Goal: Book appointment/travel/reservation

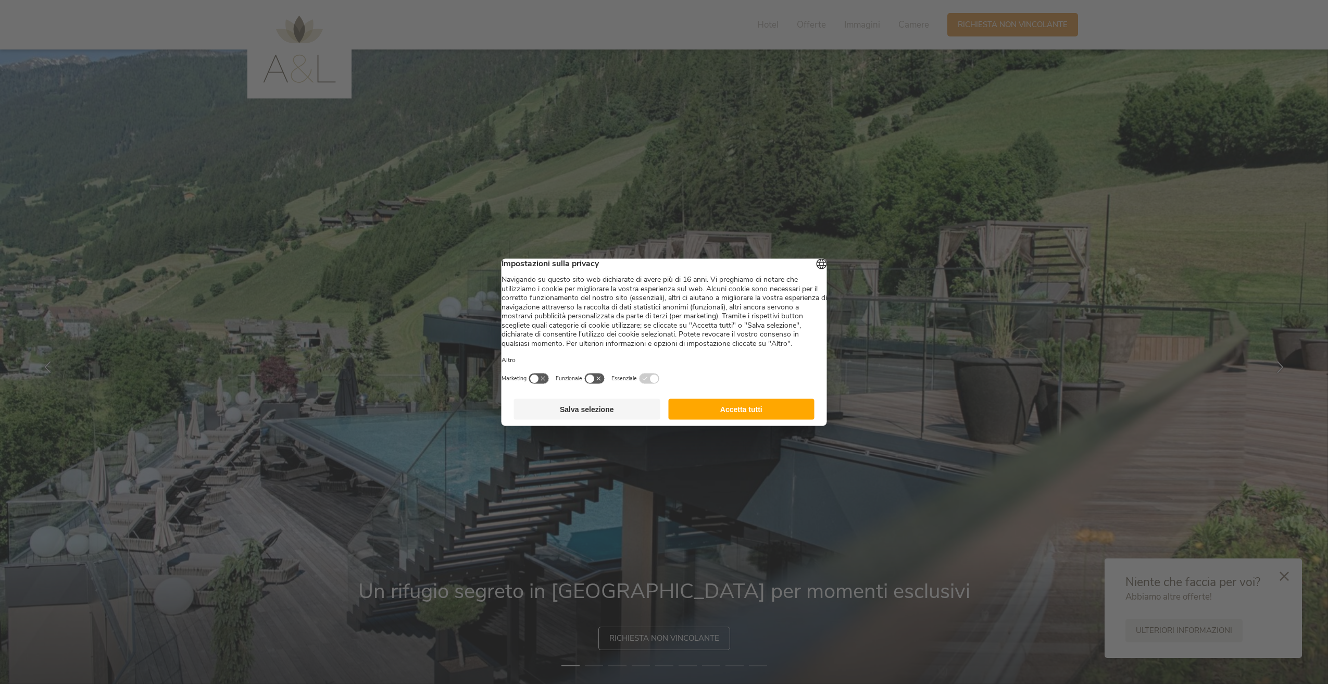
click at [718, 419] on button "Accetta tutti" at bounding box center [741, 408] width 146 height 21
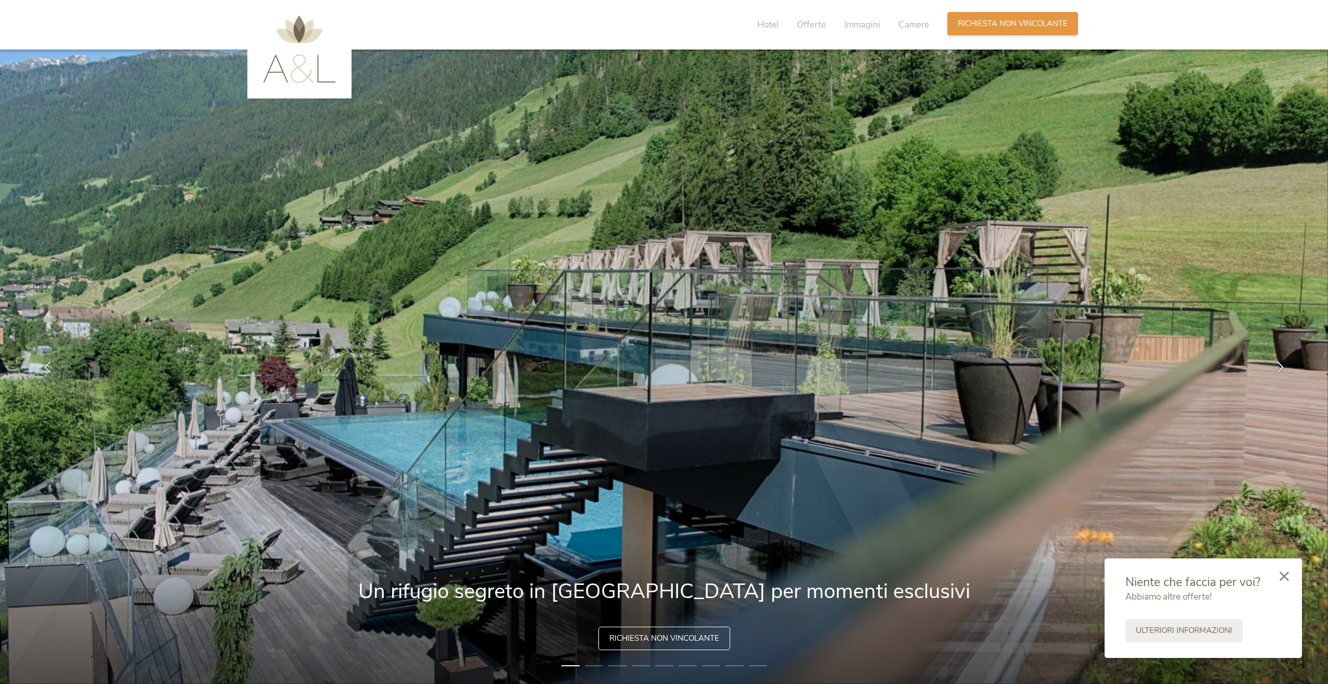
click at [966, 20] on span "Richiesta non vincolante" at bounding box center [1013, 23] width 110 height 11
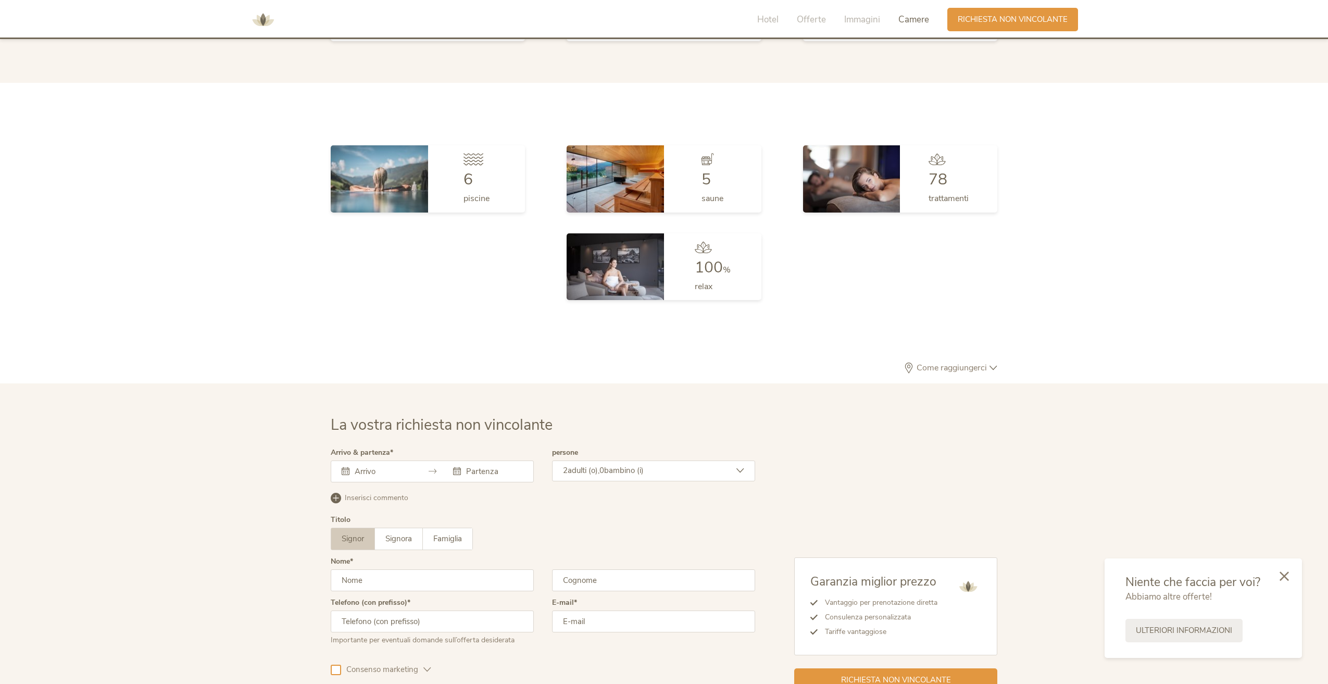
scroll to position [3138, 0]
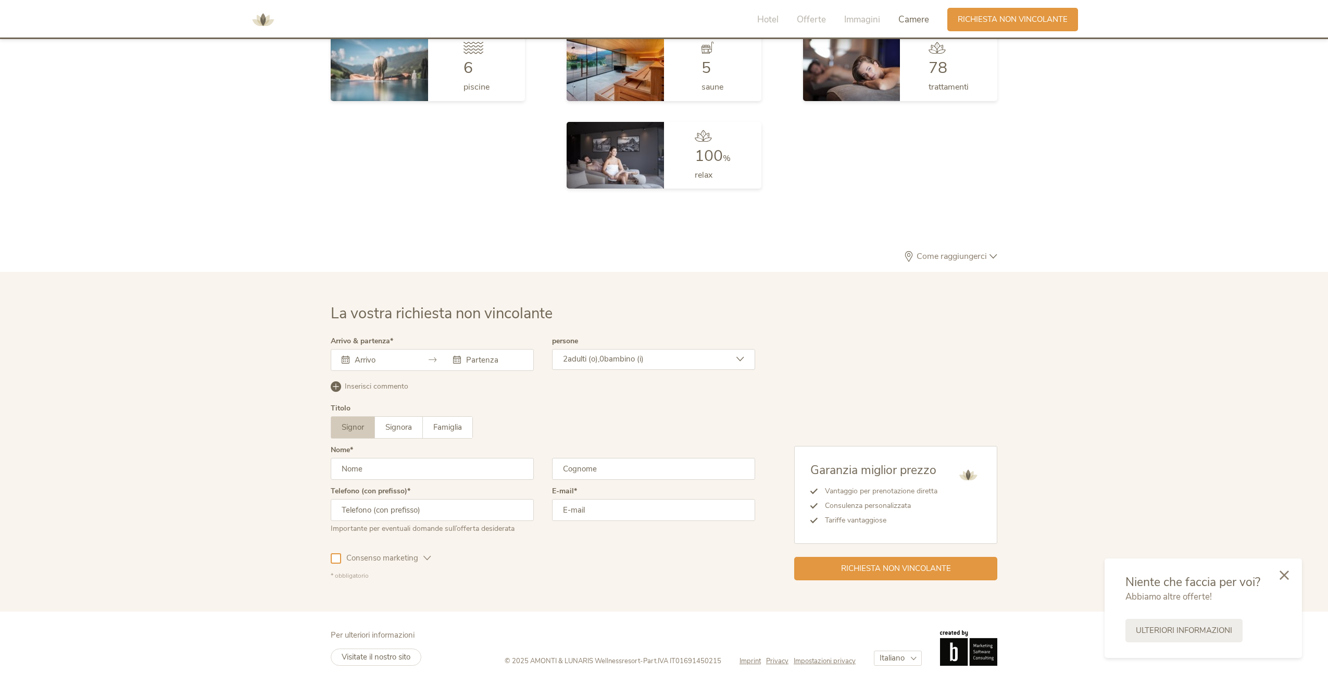
click at [1286, 573] on icon at bounding box center [1284, 574] width 9 height 9
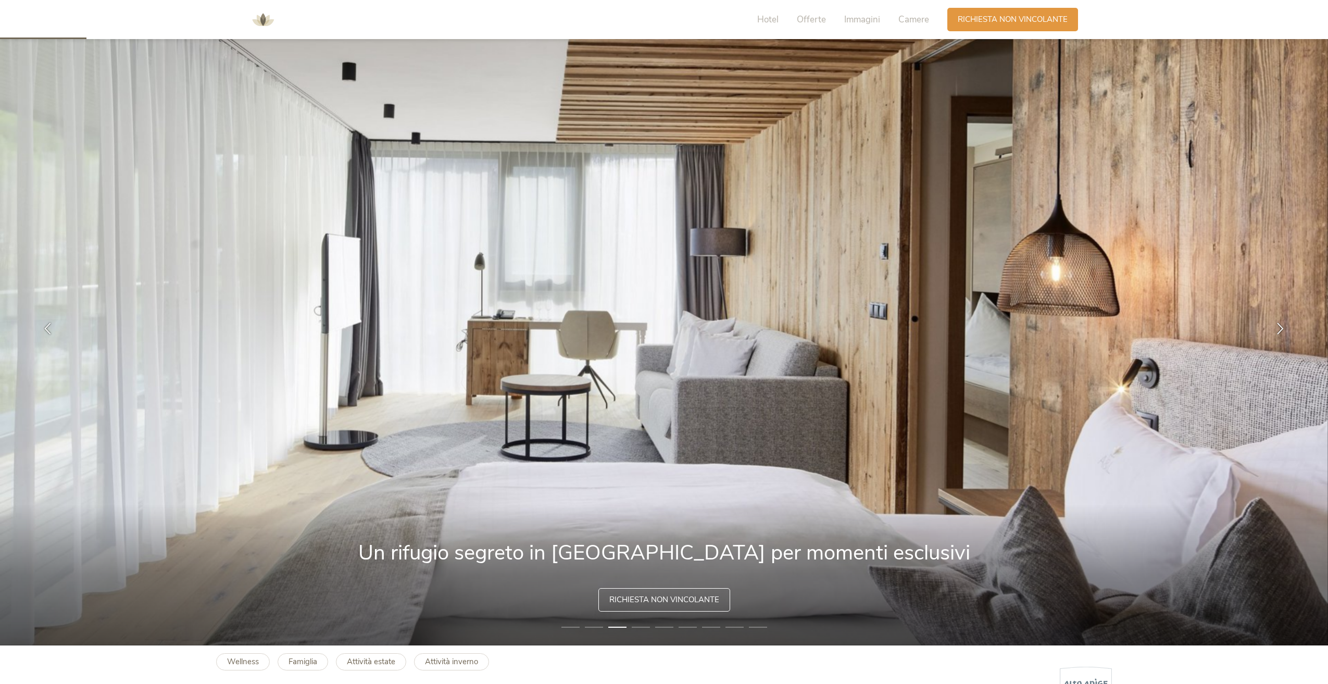
scroll to position [0, 0]
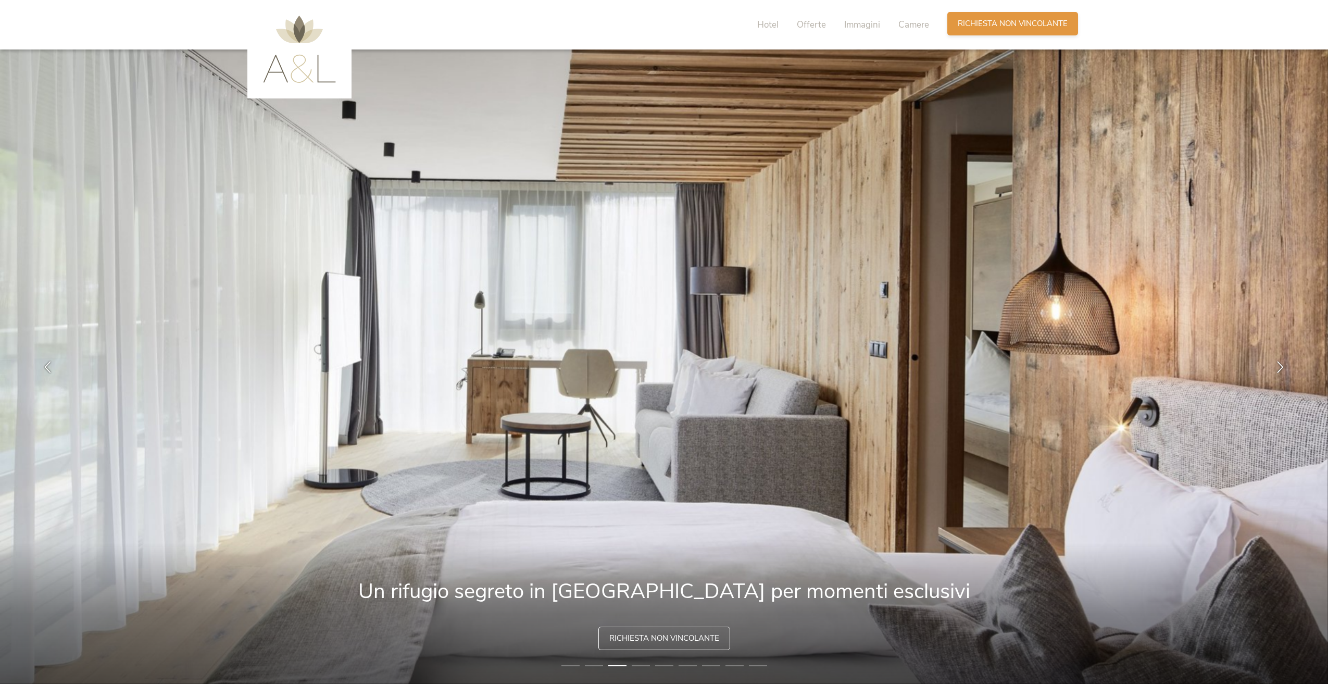
click at [981, 21] on span "Richiesta non vincolante" at bounding box center [1013, 23] width 110 height 11
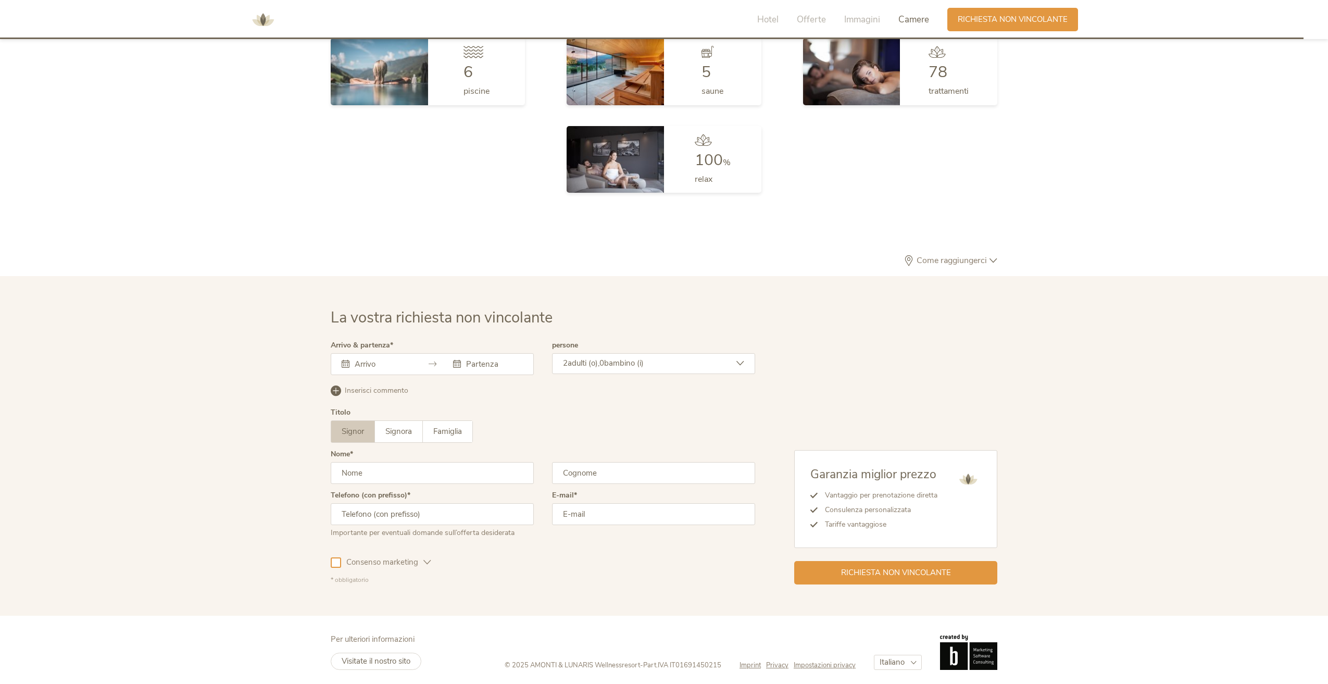
scroll to position [3138, 0]
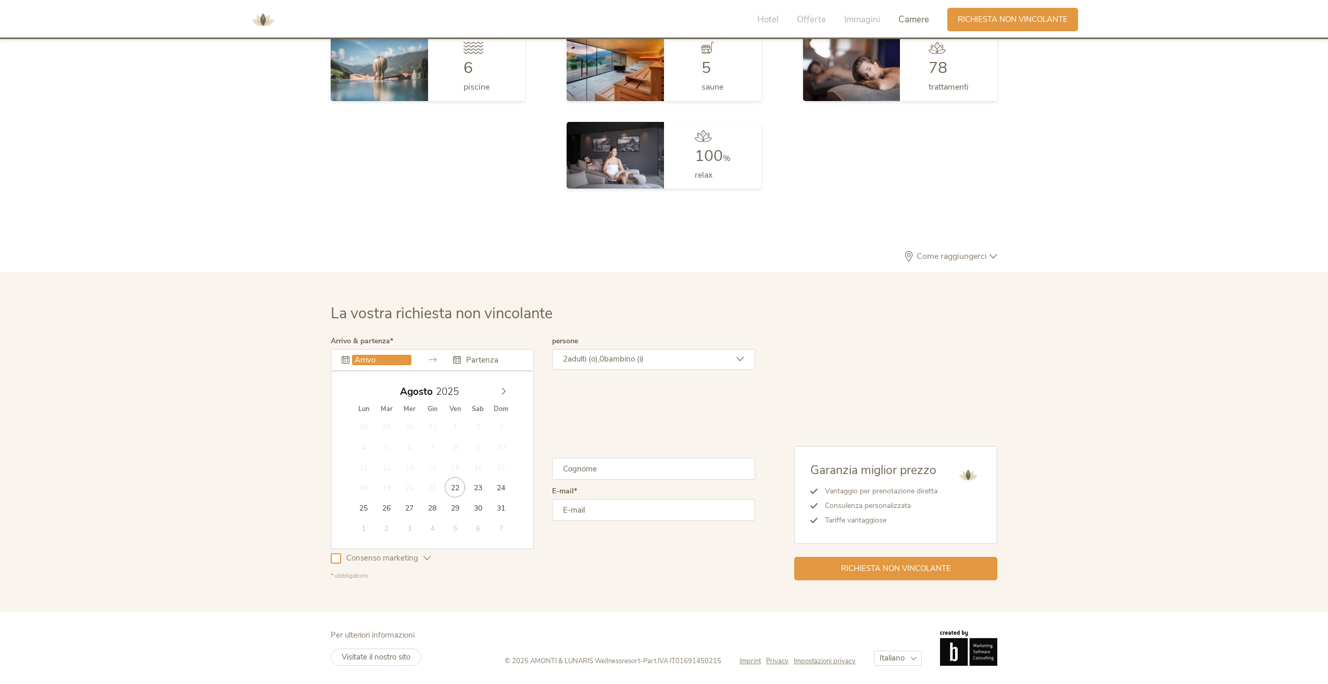
click at [391, 358] on input "text" at bounding box center [381, 360] width 59 height 10
type input "[DATE]"
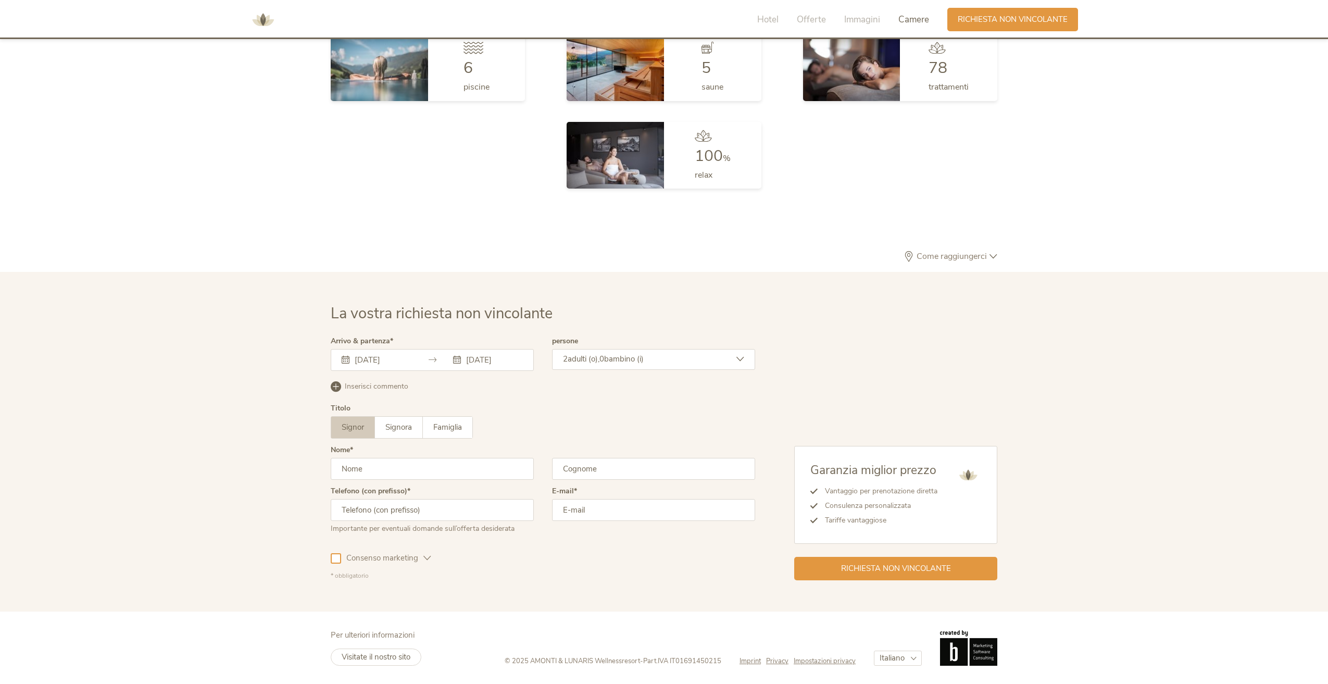
click at [628, 363] on span "bambino (i)" at bounding box center [624, 359] width 40 height 10
click at [738, 412] on icon at bounding box center [734, 410] width 15 height 15
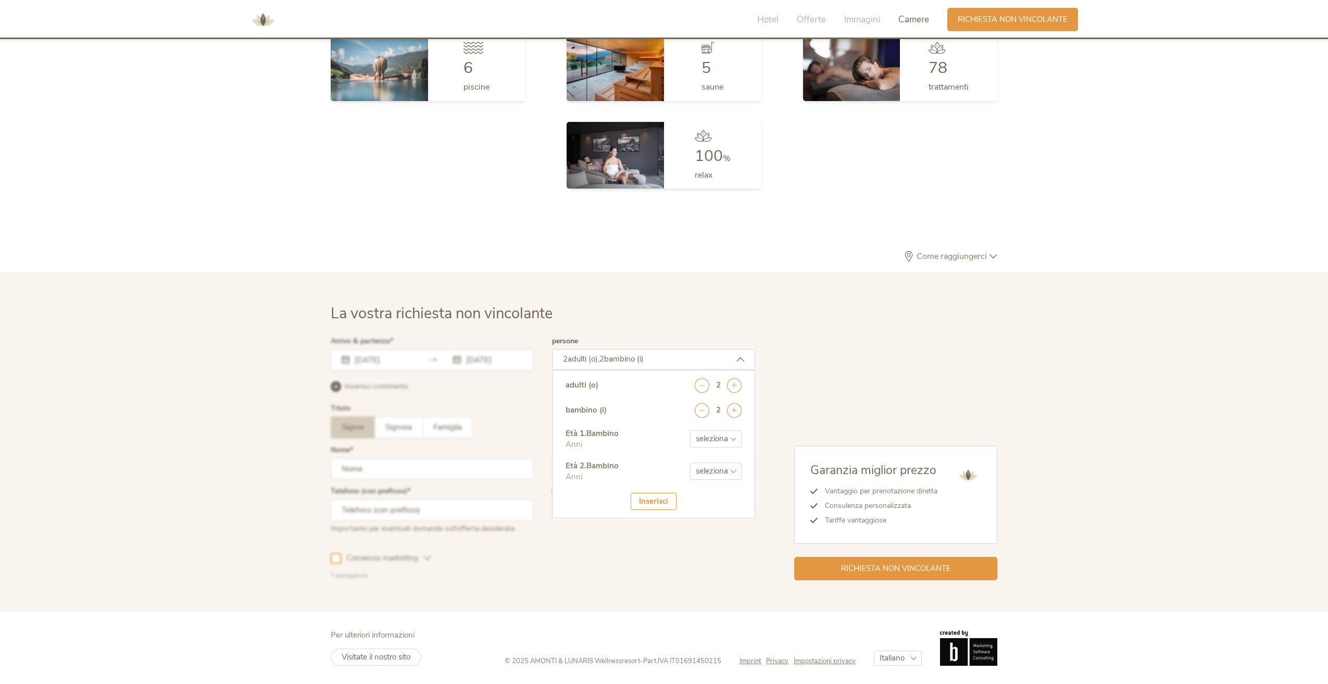
click at [723, 436] on select "seleziona 0 1 2 3 4 5 6 7 8 9 10 11 12 13 14 15 16 17" at bounding box center [716, 438] width 52 height 17
select select "9"
click at [690, 430] on select "seleziona 0 1 2 3 4 5 6 7 8 9 10 11 12 13 14 15 16 17" at bounding box center [716, 438] width 52 height 17
click at [705, 474] on select "seleziona 0 1 2 3 4 5 6 7 8 9 10 11 12 13 14 15 16 17" at bounding box center [716, 471] width 52 height 17
select select "13"
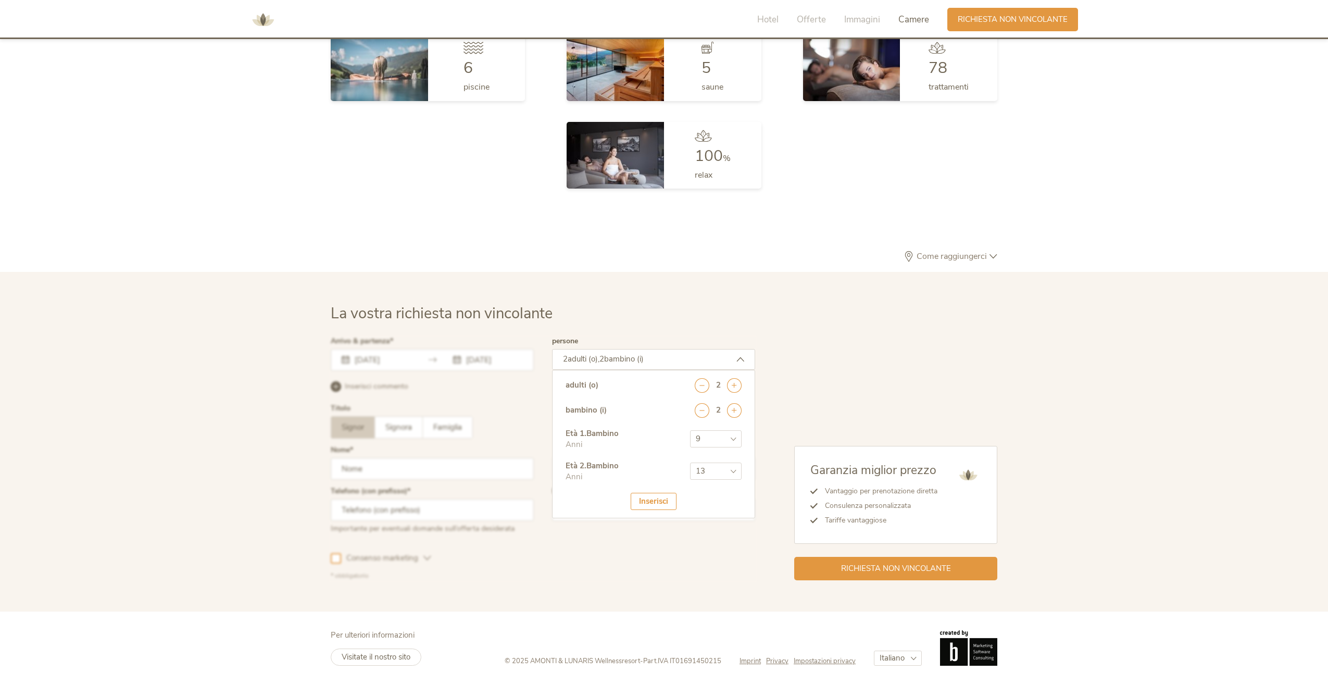
click at [690, 463] on select "seleziona 0 1 2 3 4 5 6 7 8 9 10 11 12 13 14 15 16 17" at bounding box center [716, 471] width 52 height 17
click at [657, 503] on div "Inserisci" at bounding box center [654, 501] width 46 height 17
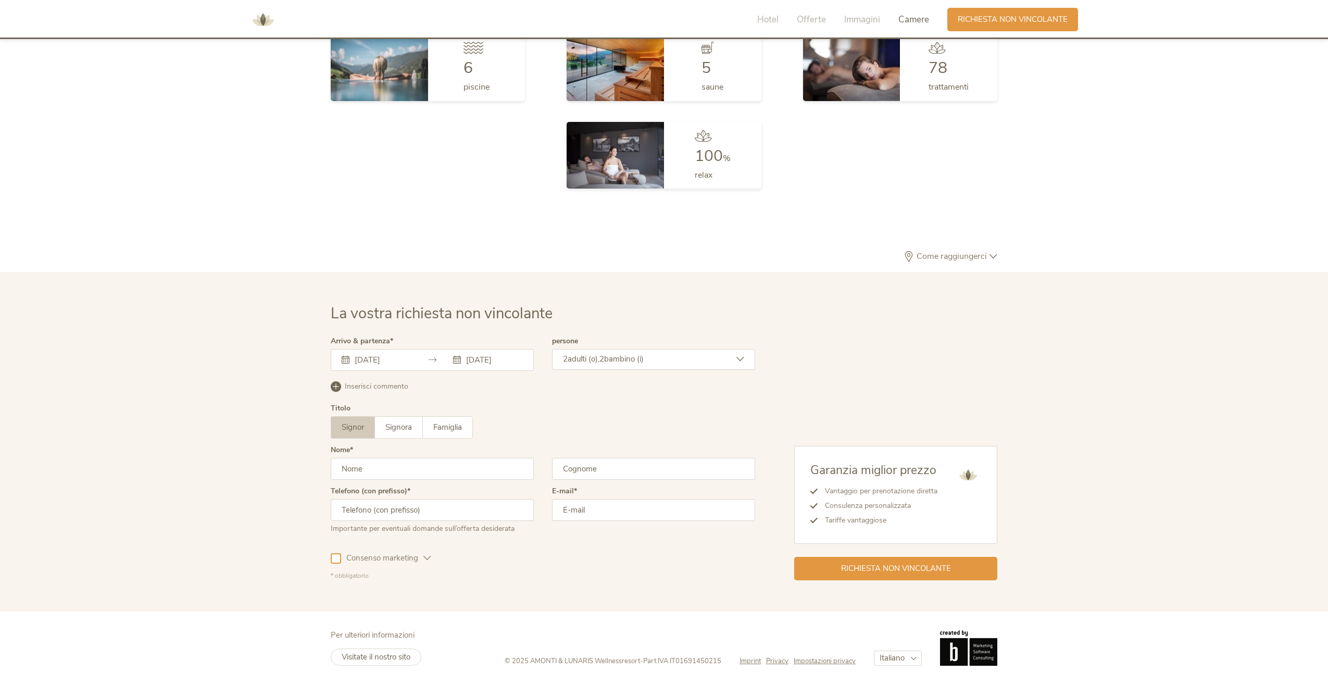
click at [379, 466] on input "text" at bounding box center [432, 469] width 203 height 22
type input "[PERSON_NAME]"
type input "del [DEMOGRAPHIC_DATA]"
click at [416, 510] on input "text" at bounding box center [432, 510] width 203 height 22
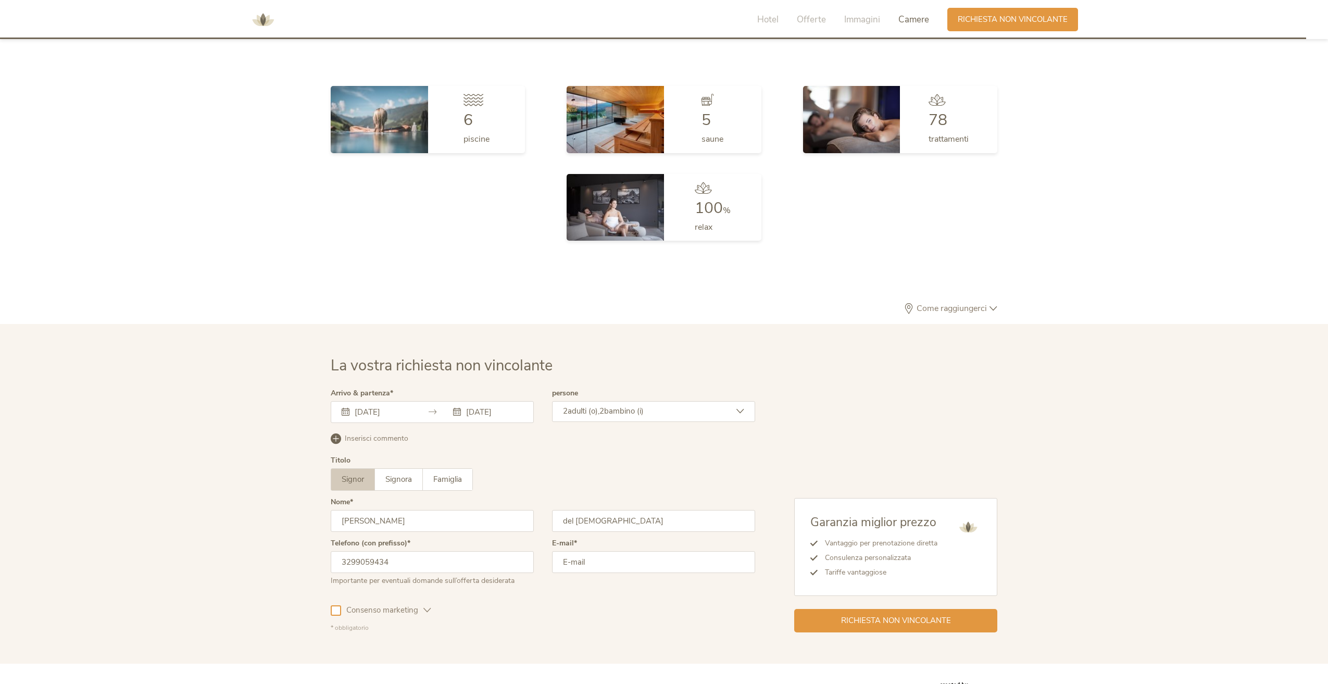
type input "3299059434"
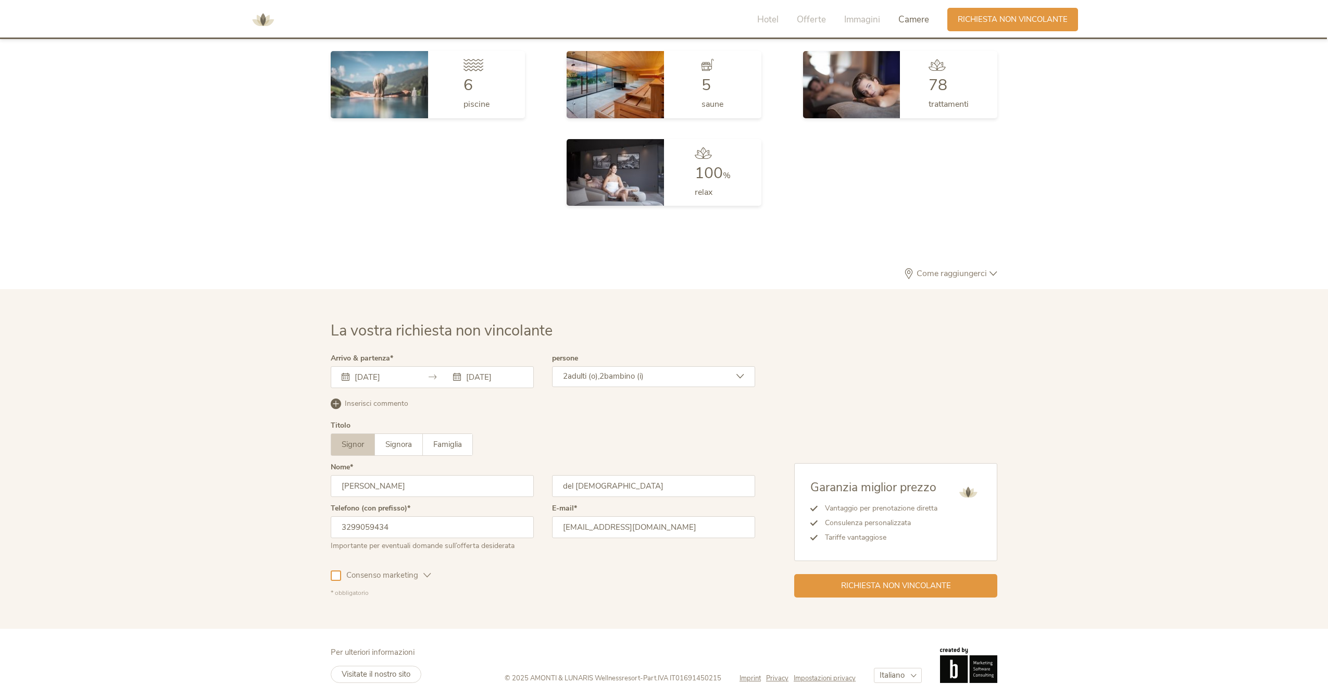
scroll to position [3138, 0]
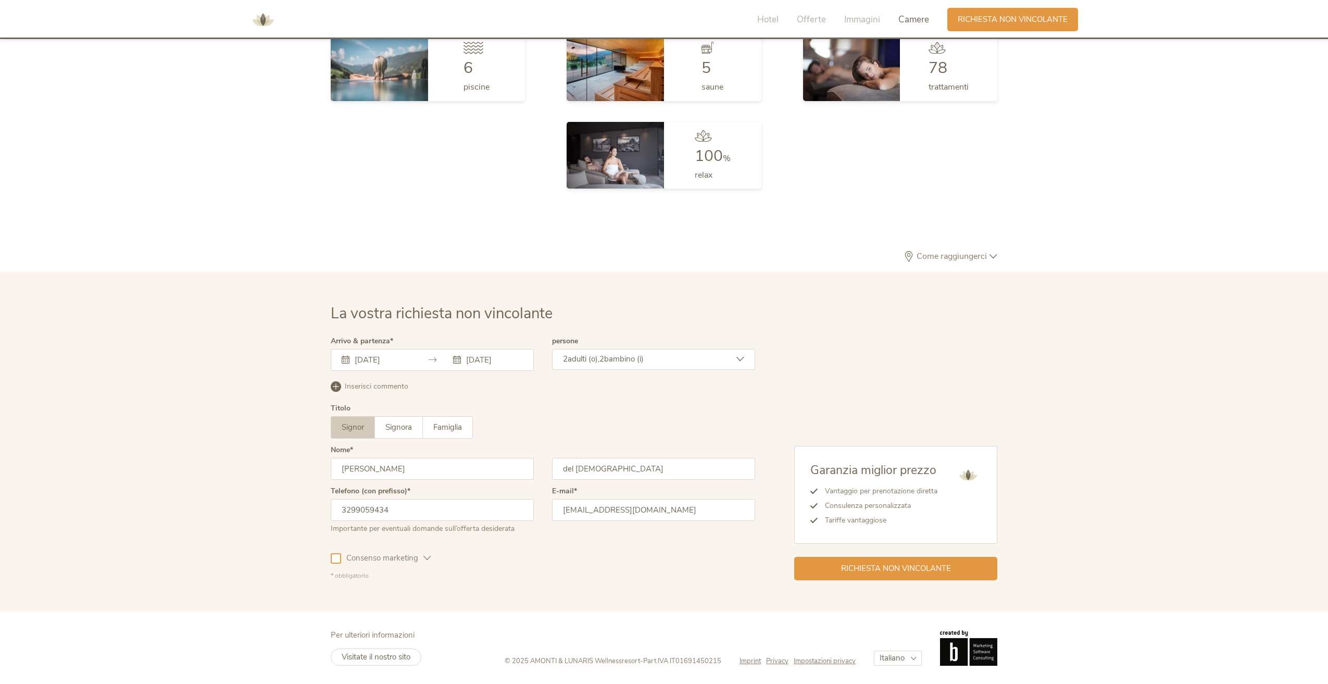
type input "[EMAIL_ADDRESS][DOMAIN_NAME]"
click at [339, 557] on div at bounding box center [336, 558] width 10 height 10
click at [845, 567] on span "Richiesta non vincolante" at bounding box center [896, 567] width 110 height 11
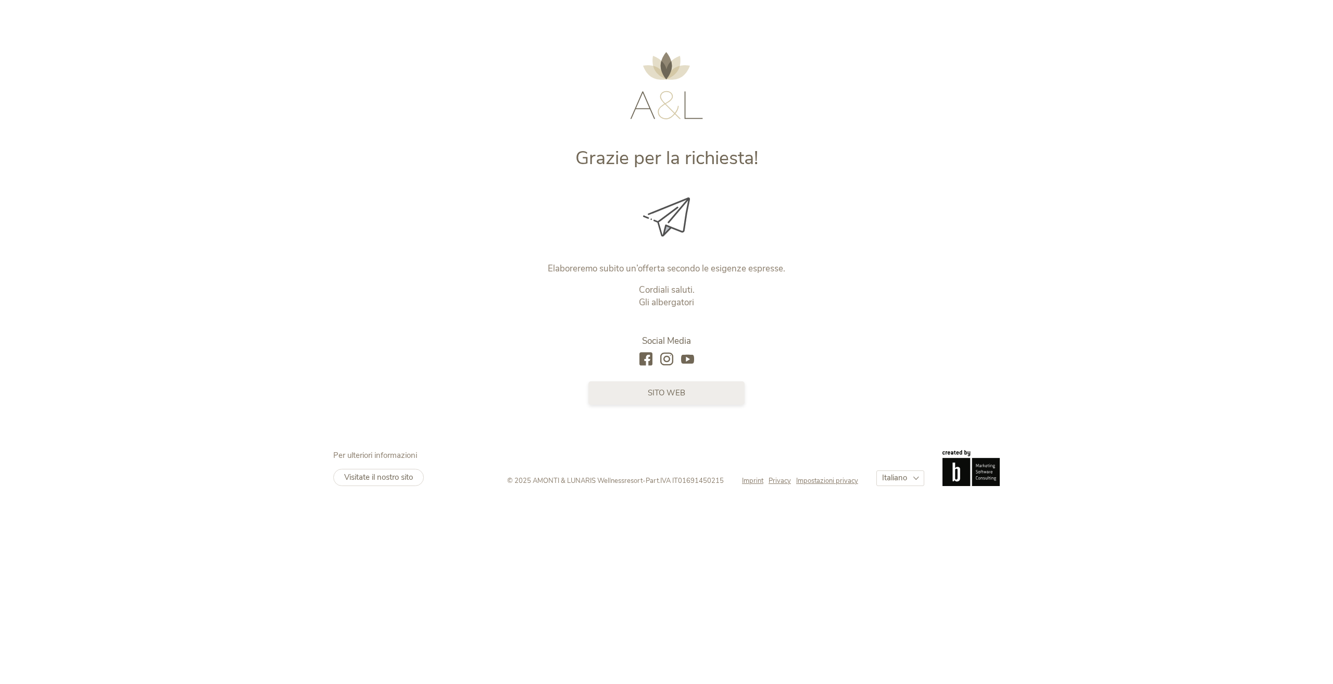
click at [678, 399] on link "sito web" at bounding box center [667, 392] width 156 height 23
click at [678, 113] on img at bounding box center [666, 85] width 73 height 67
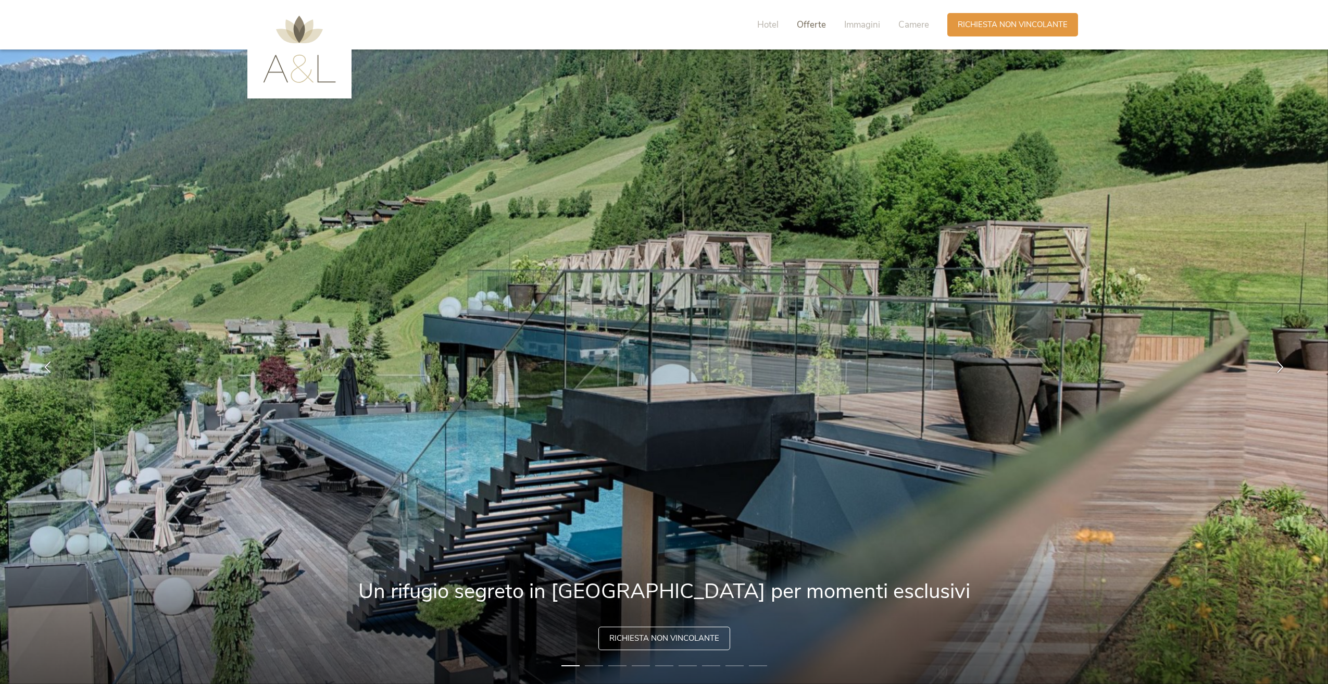
click at [812, 25] on span "Offerte" at bounding box center [811, 25] width 29 height 12
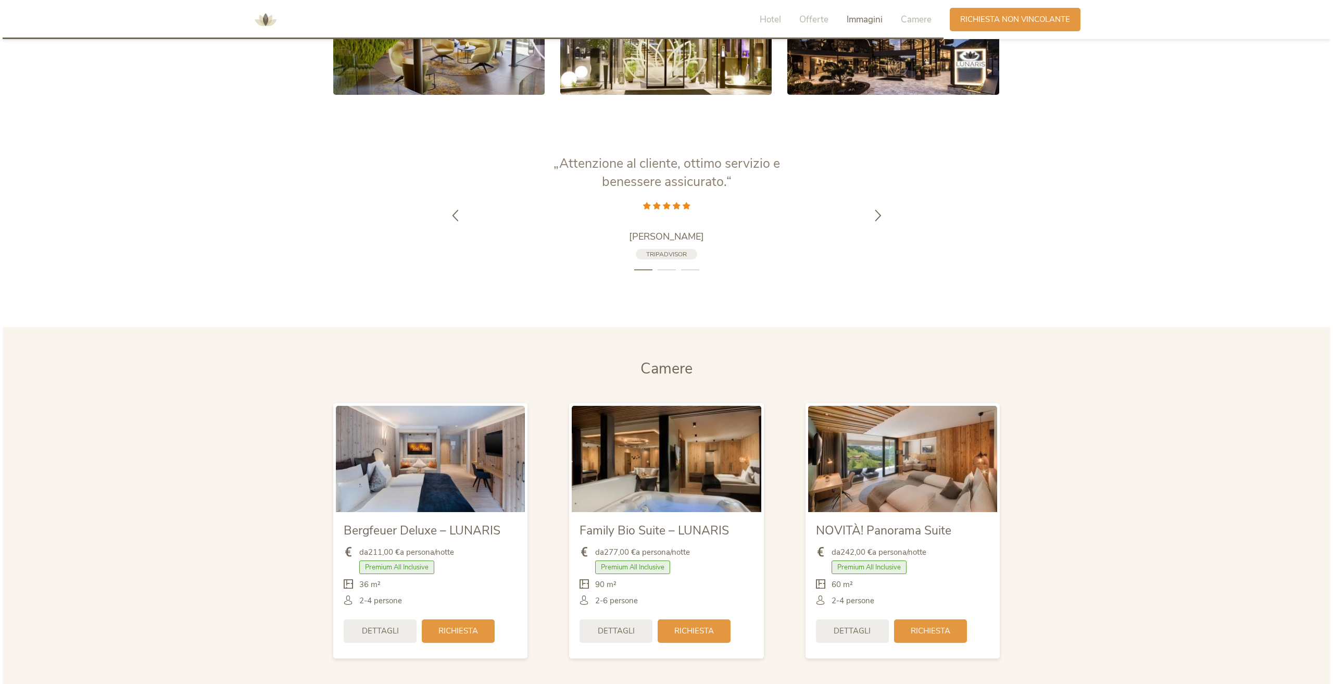
scroll to position [2589, 0]
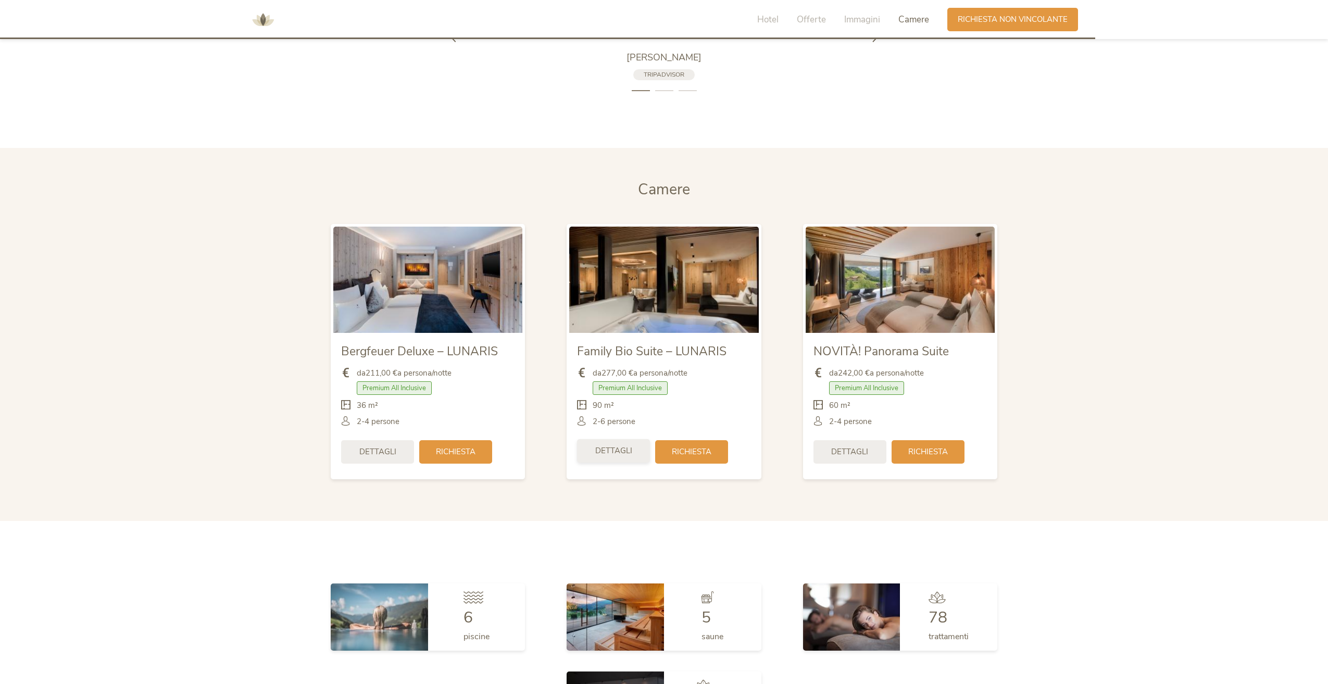
click at [617, 451] on span "Dettagli" at bounding box center [613, 450] width 37 height 11
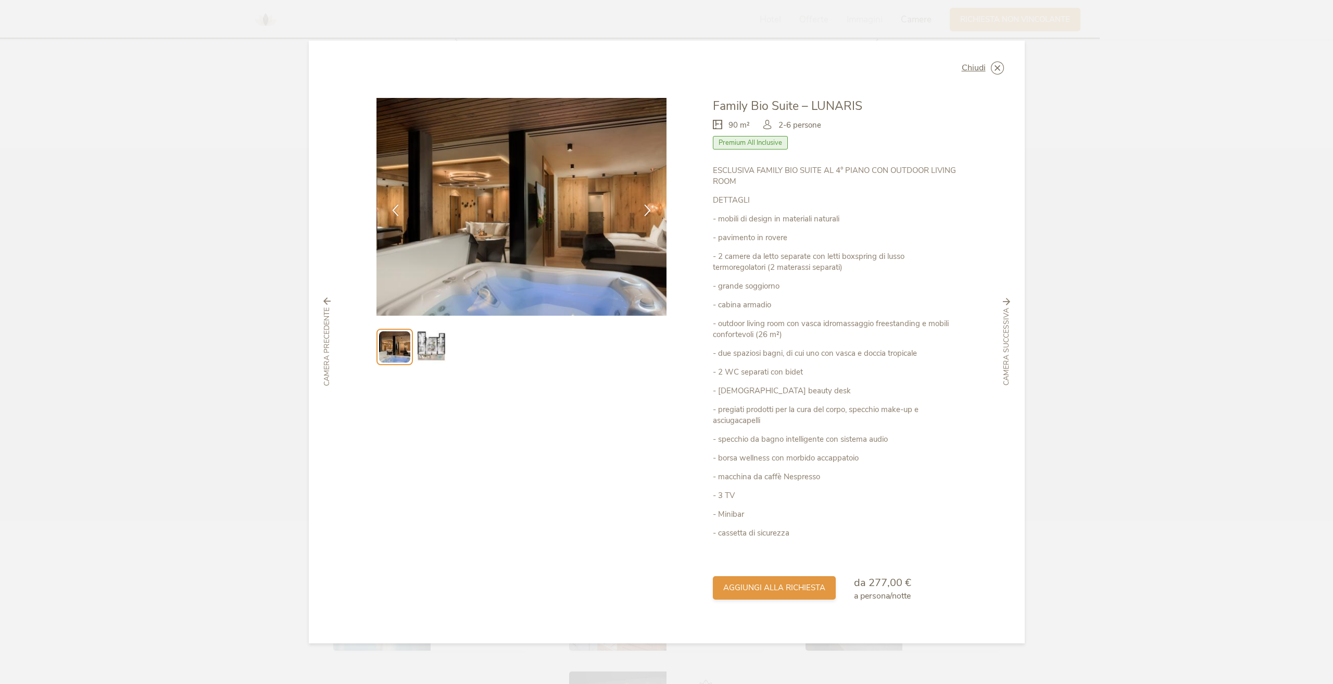
click at [761, 579] on div "aggiungi alla richiesta" at bounding box center [774, 587] width 123 height 23
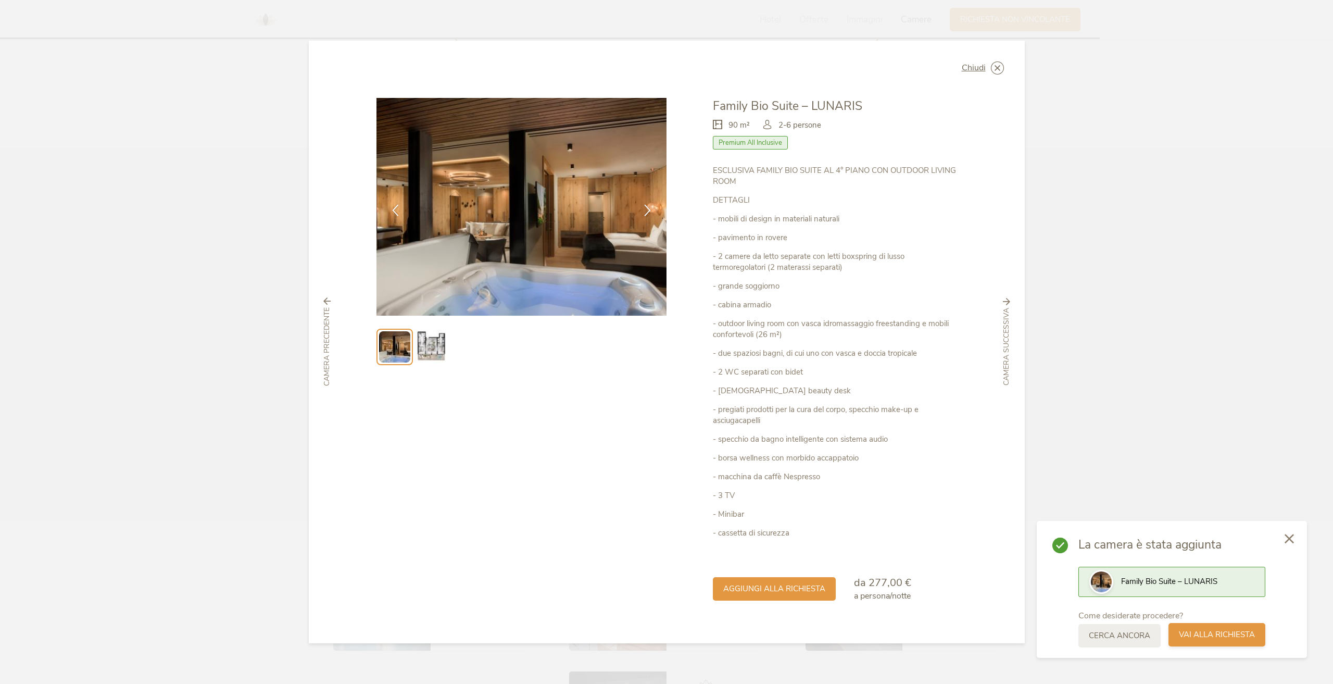
click at [1216, 633] on span "Vai alla richiesta" at bounding box center [1217, 634] width 76 height 11
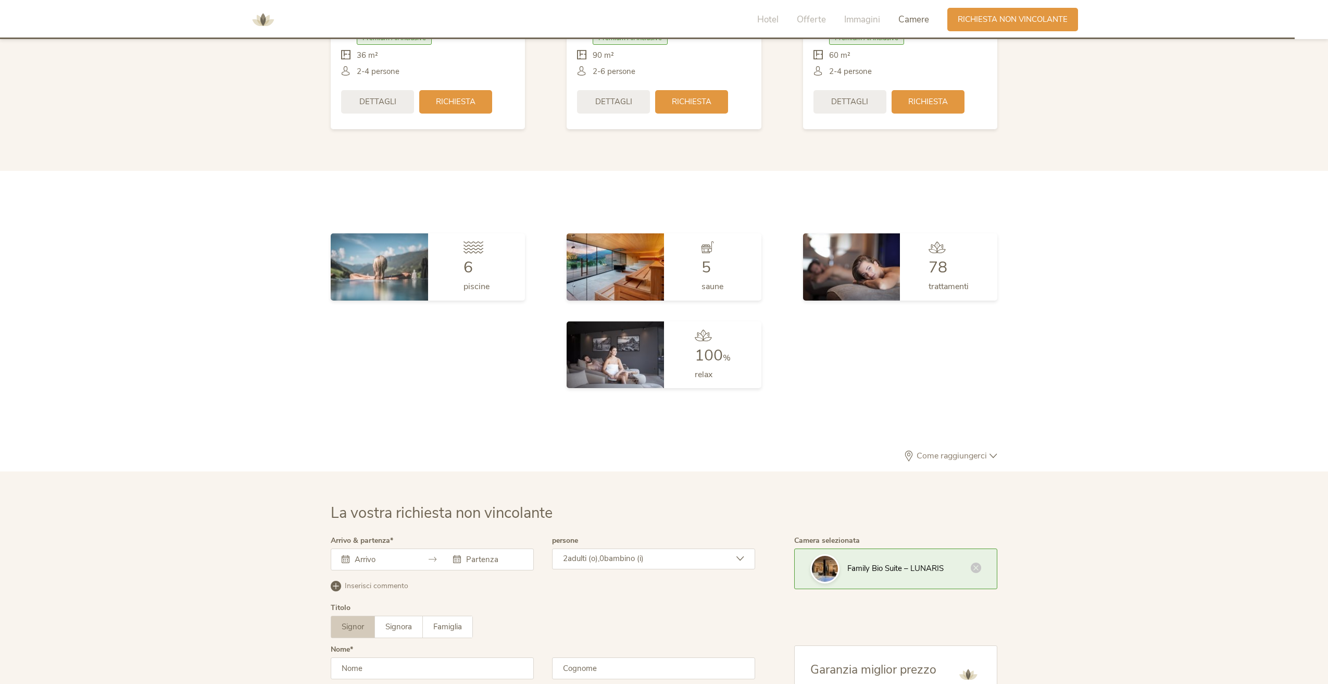
scroll to position [2773, 0]
